Goal: Communication & Community: Answer question/provide support

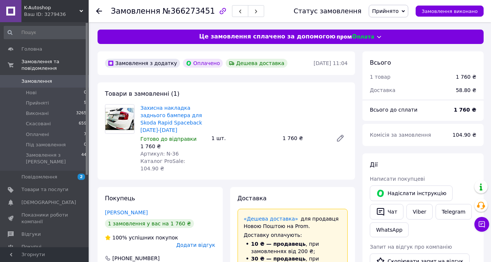
scroll to position [59, 0]
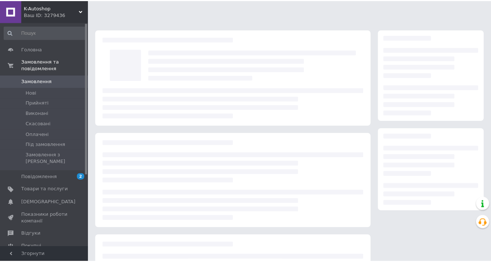
scroll to position [59, 0]
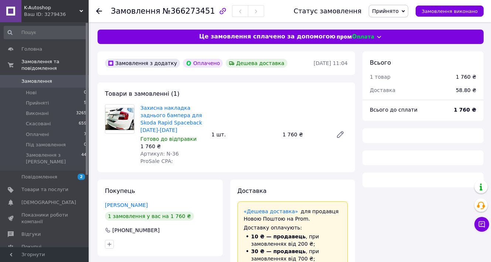
scroll to position [59, 0]
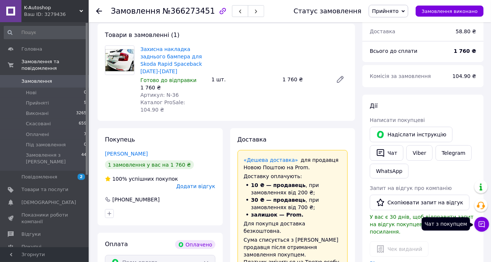
click at [482, 225] on icon at bounding box center [481, 224] width 7 height 7
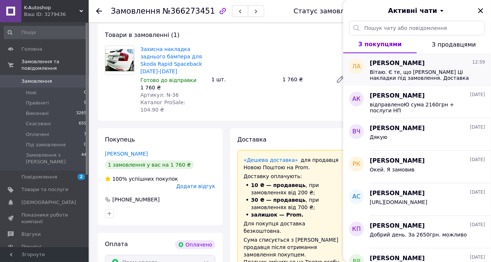
click at [443, 81] on span "Вітаю. Є те, що є. Ці накладки під замовлення. Доставка орієнтовно 2 тижні до У…" at bounding box center [422, 75] width 105 height 12
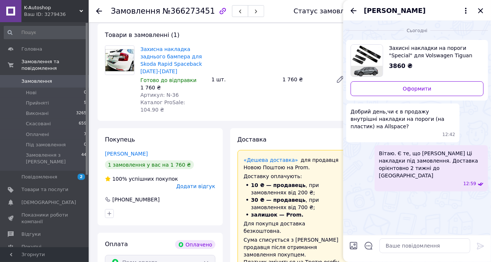
click at [276, 10] on div "Замовлення №366273451" at bounding box center [195, 11] width 168 height 22
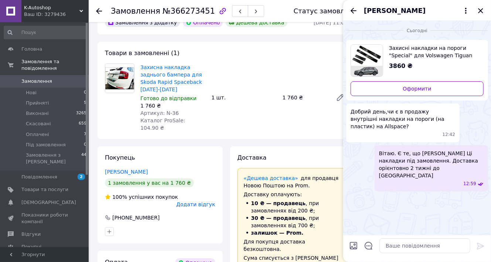
scroll to position [0, 0]
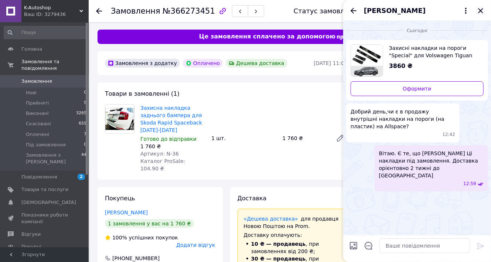
click at [481, 12] on icon "Закрити" at bounding box center [480, 10] width 9 height 9
